Goal: Task Accomplishment & Management: Use online tool/utility

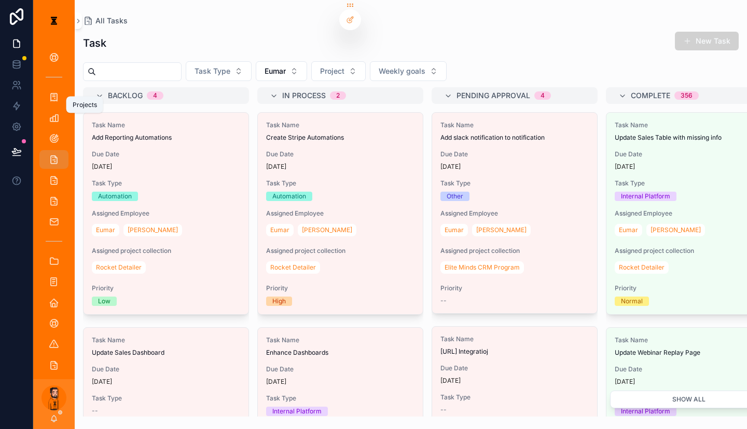
scroll to position [415, 0]
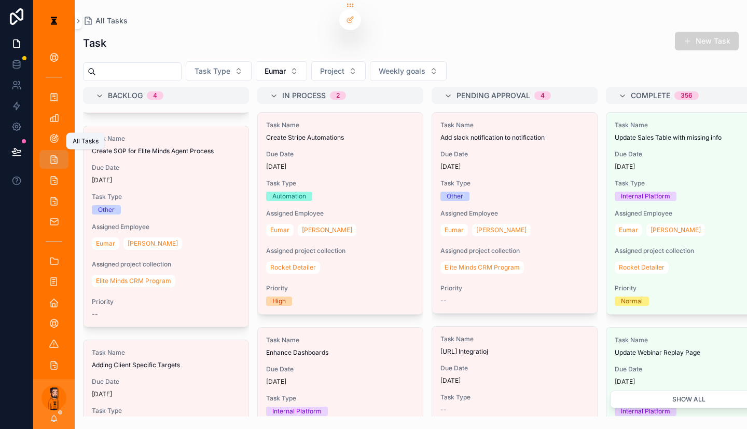
click at [49, 154] on icon "scrollable content" at bounding box center [54, 159] width 10 height 10
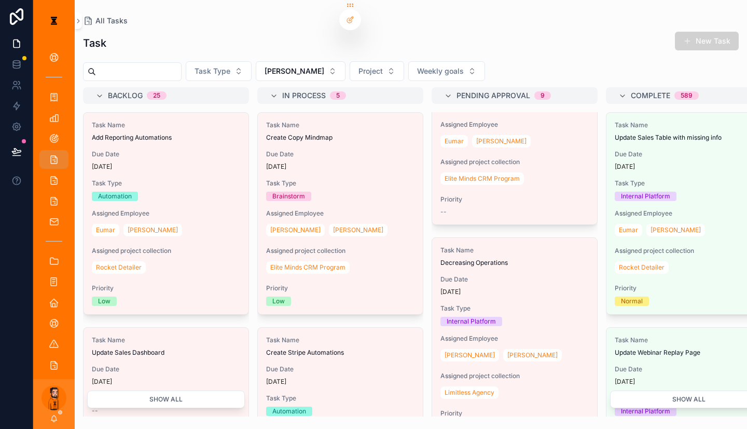
scroll to position [519, 0]
click at [446, 316] on div "Internal Platform" at bounding box center [515, 320] width 148 height 9
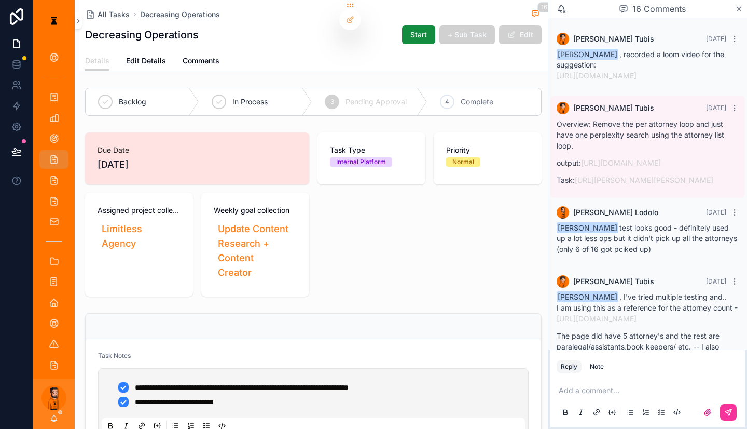
scroll to position [1334, 0]
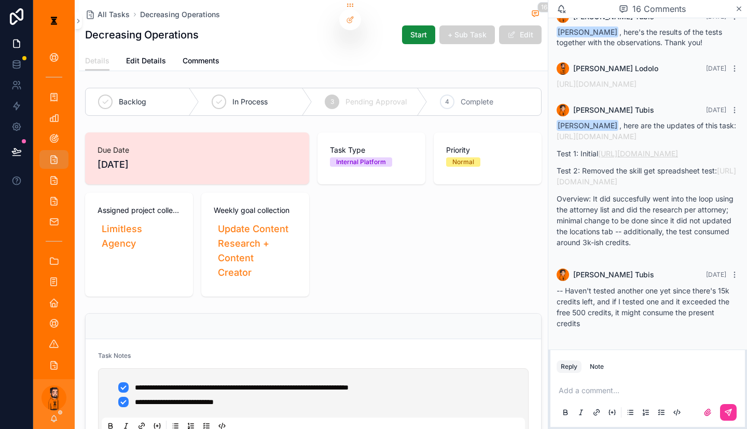
click at [639, 149] on link "[URL][DOMAIN_NAME]" at bounding box center [638, 153] width 80 height 9
click at [621, 132] on link "[URL][DOMAIN_NAME]" at bounding box center [597, 136] width 80 height 9
click at [621, 181] on link "[URL][DOMAIN_NAME]" at bounding box center [647, 176] width 180 height 20
